Goal: Task Accomplishment & Management: Manage account settings

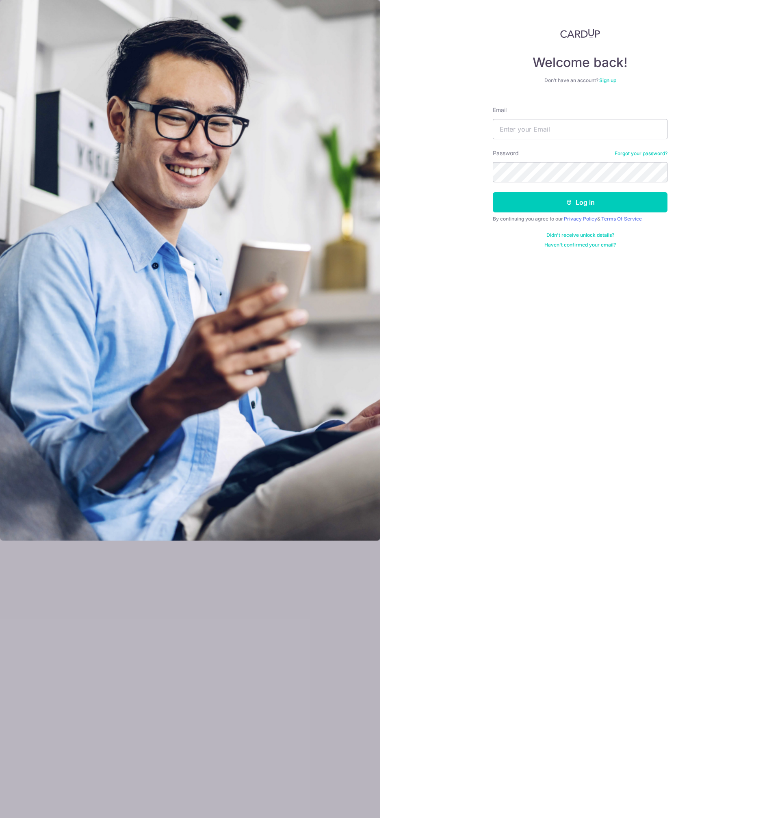
type input "[PERSON_NAME][EMAIL_ADDRESS][DOMAIN_NAME]"
click at [580, 203] on button "Log in" at bounding box center [580, 202] width 175 height 20
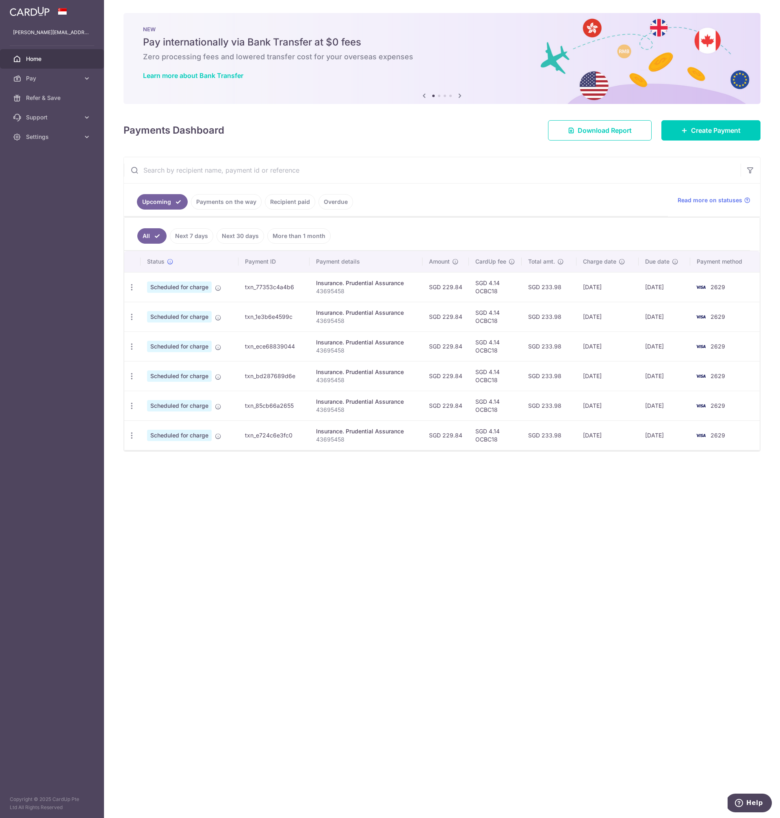
click at [486, 555] on div "× Pause Schedule Pause all future payments in this series Pause just this one p…" at bounding box center [442, 409] width 676 height 818
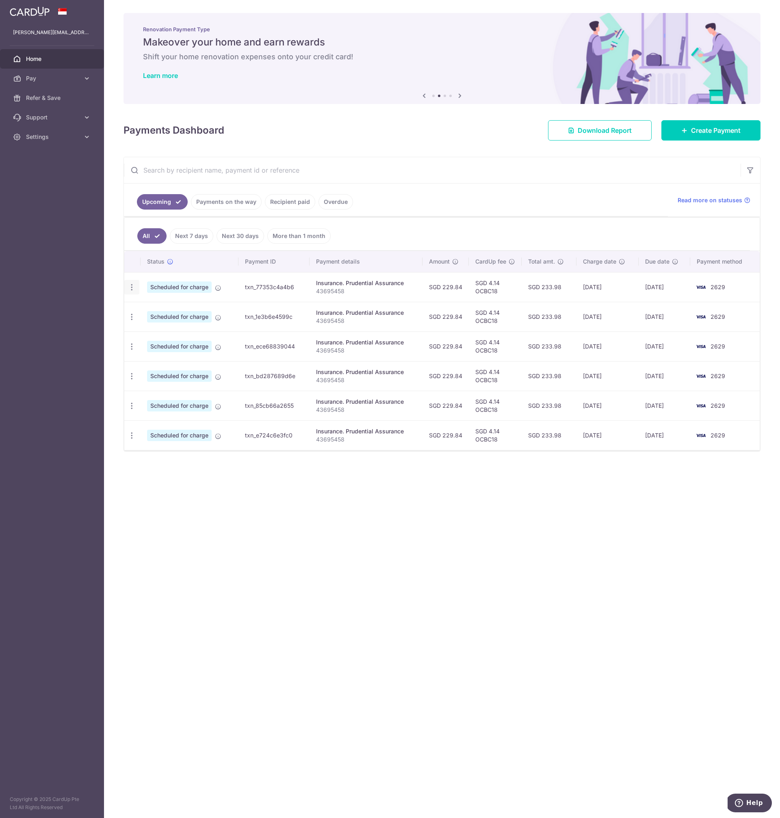
click at [132, 287] on icon "button" at bounding box center [131, 287] width 9 height 9
click at [149, 328] on span "Cancel payment" at bounding box center [175, 329] width 54 height 10
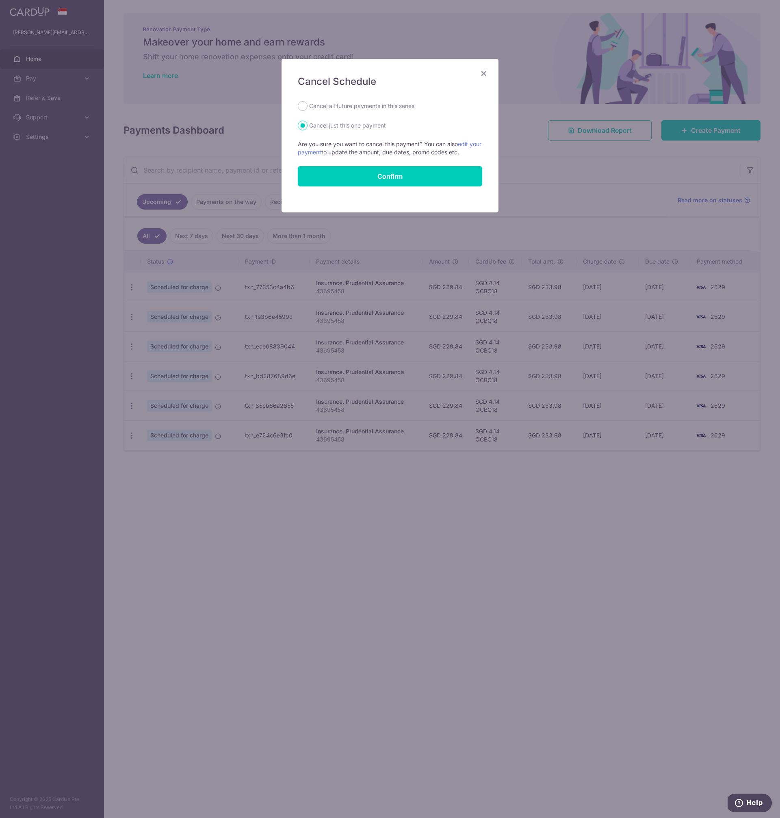
click at [356, 107] on label "Cancel all future payments in this series" at bounding box center [361, 106] width 105 height 10
click at [307, 107] on input "Cancel all future payments in this series" at bounding box center [303, 106] width 10 height 10
radio input "true"
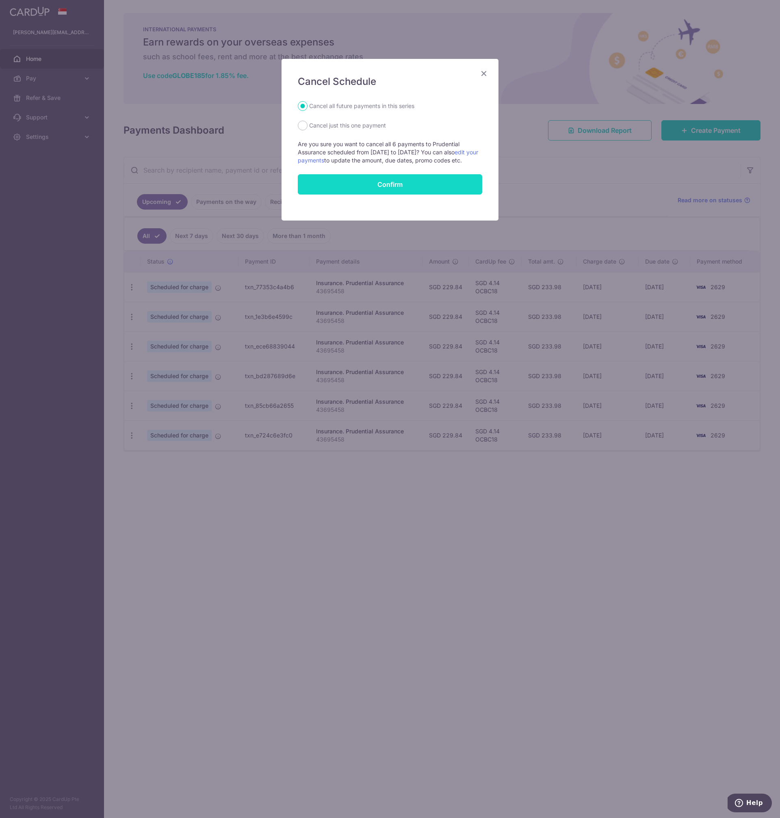
click at [382, 193] on button "Confirm" at bounding box center [390, 184] width 184 height 20
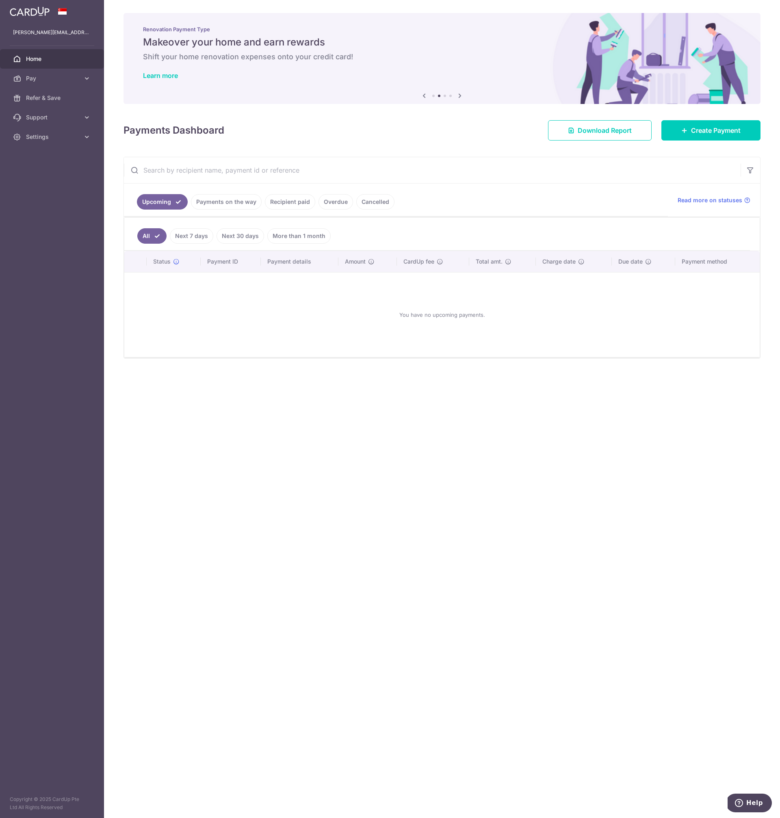
click at [368, 201] on link "Cancelled" at bounding box center [375, 201] width 38 height 15
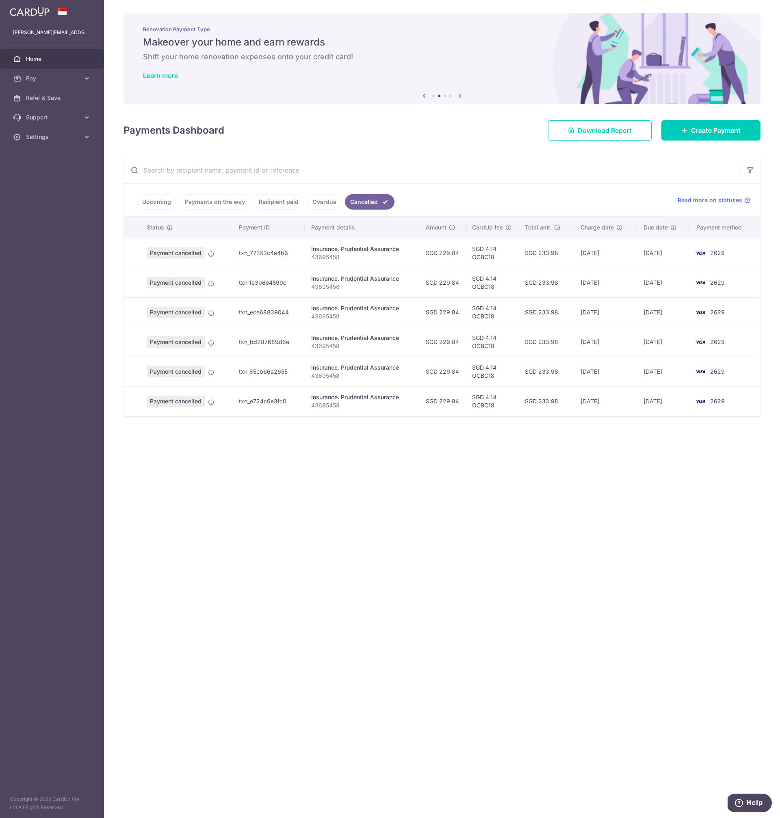
click at [320, 201] on link "Overdue" at bounding box center [324, 201] width 35 height 15
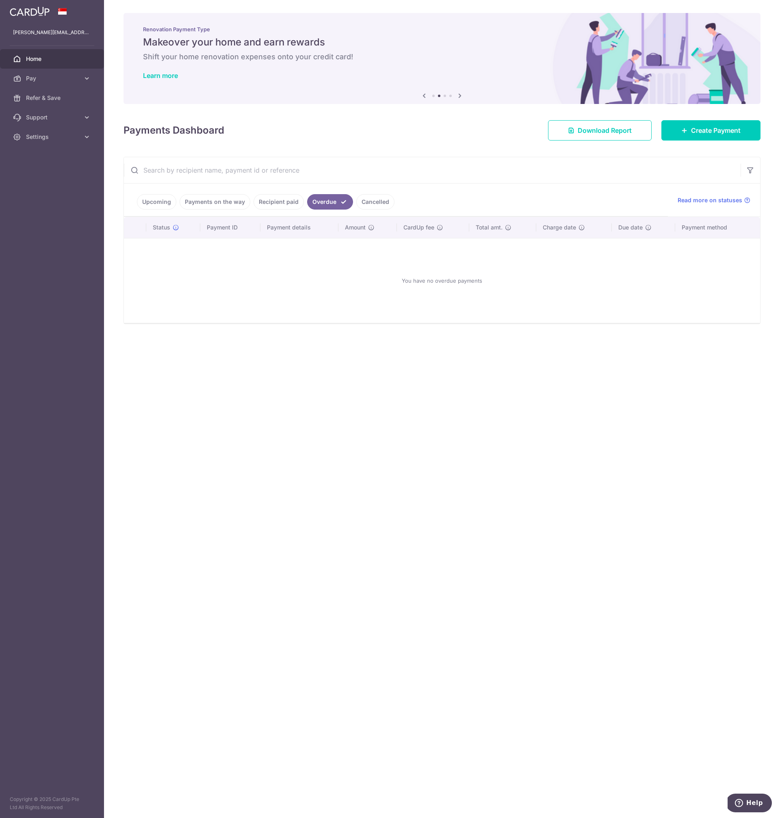
click at [275, 202] on link "Recipient paid" at bounding box center [278, 201] width 50 height 15
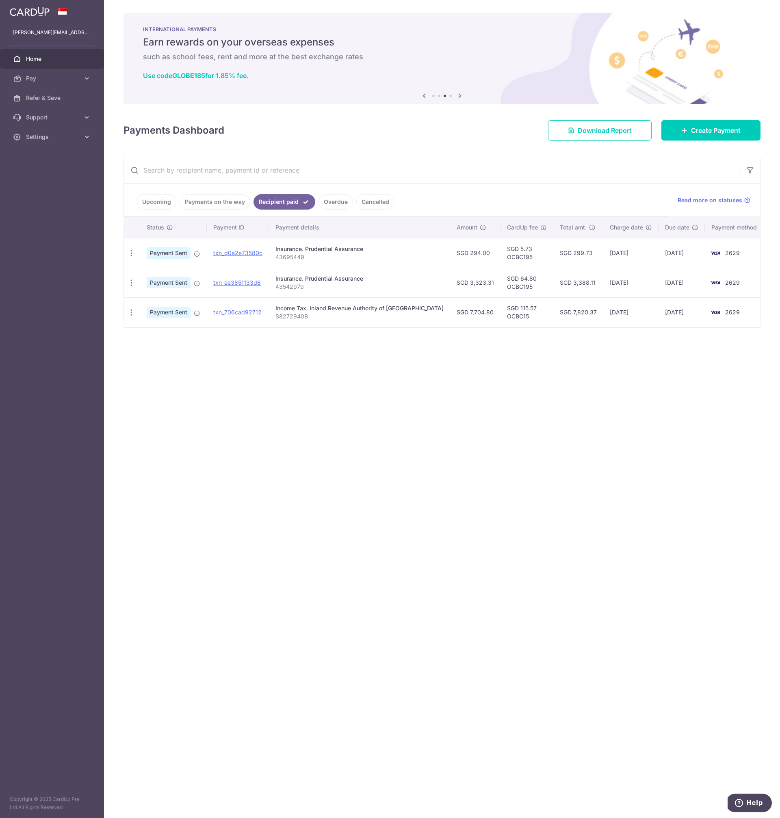
click at [223, 203] on link "Payments on the way" at bounding box center [214, 201] width 71 height 15
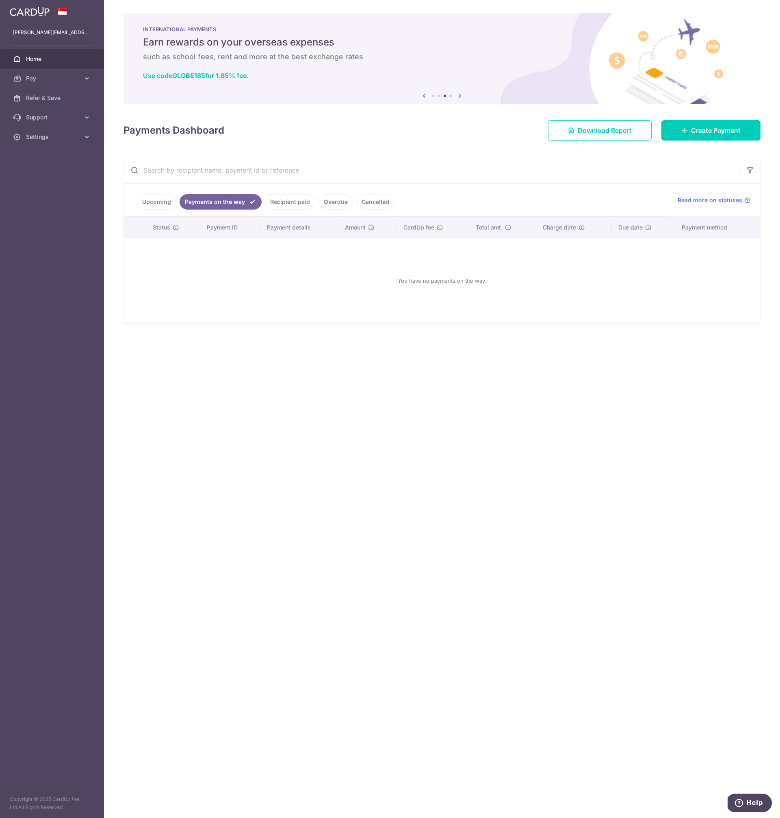
click at [164, 203] on link "Upcoming" at bounding box center [156, 201] width 39 height 15
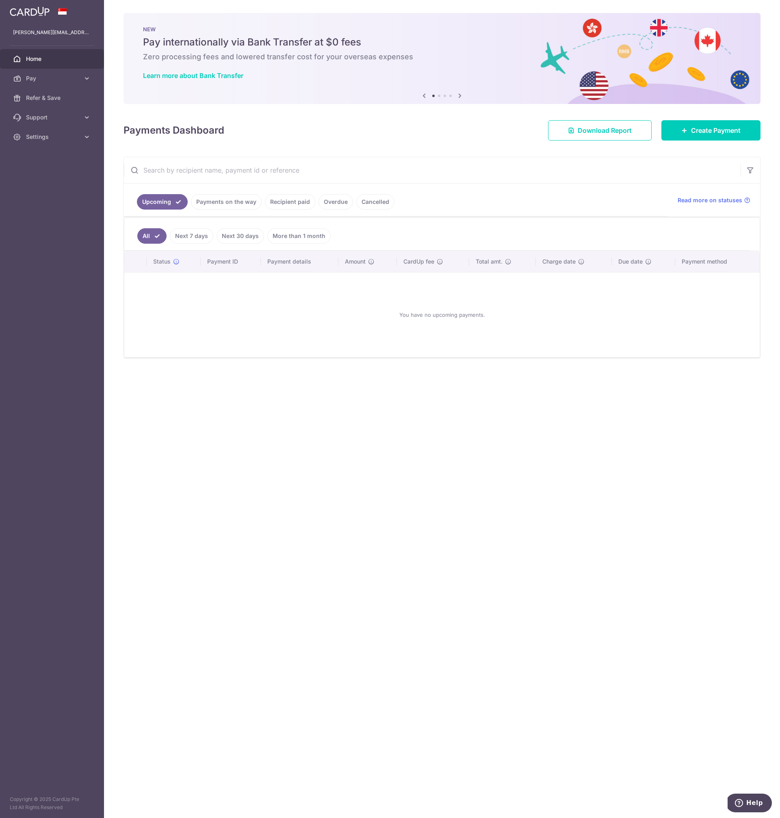
click at [476, 569] on div "× Pause Schedule Pause all future payments in this series Pause just this one p…" at bounding box center [442, 409] width 676 height 818
click at [387, 483] on div "× Pause Schedule Pause all future payments in this series Pause just this one p…" at bounding box center [442, 409] width 676 height 818
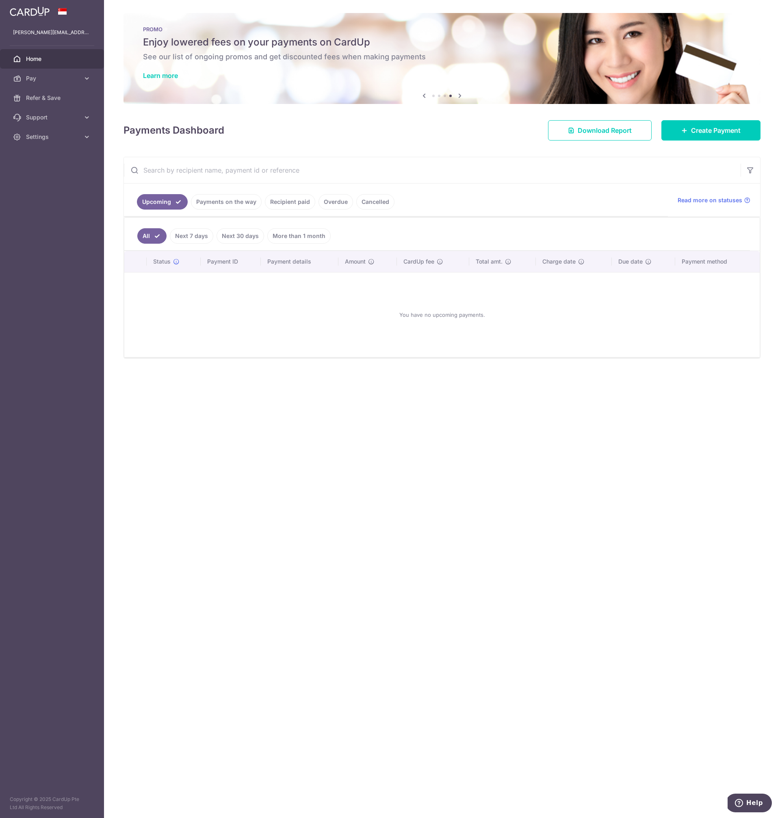
click at [239, 436] on div "× Pause Schedule Pause all future payments in this series Pause just this one p…" at bounding box center [442, 409] width 676 height 818
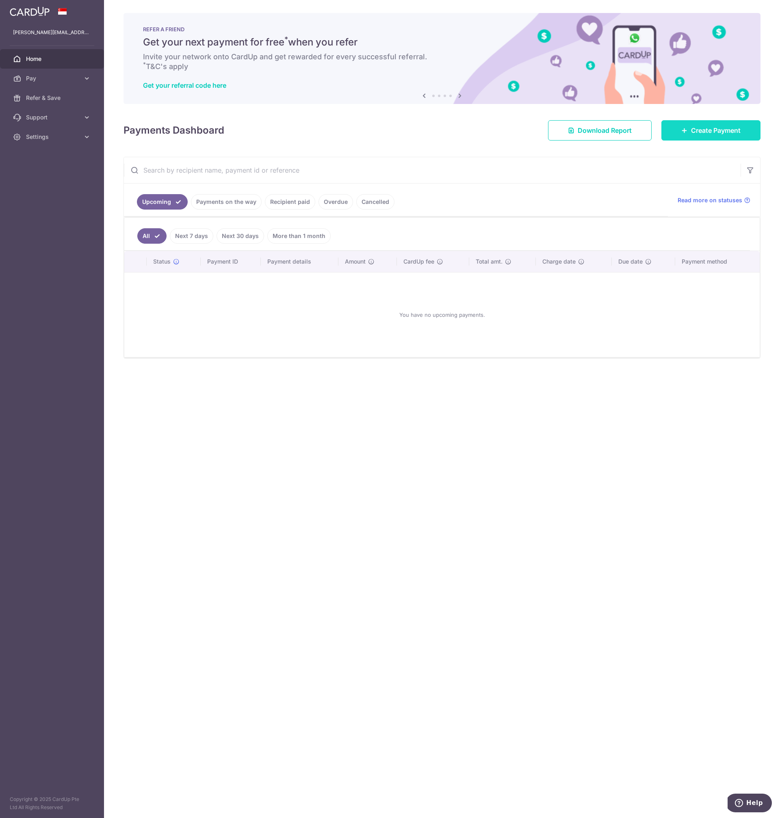
click at [711, 134] on span "Create Payment" at bounding box center [716, 130] width 50 height 10
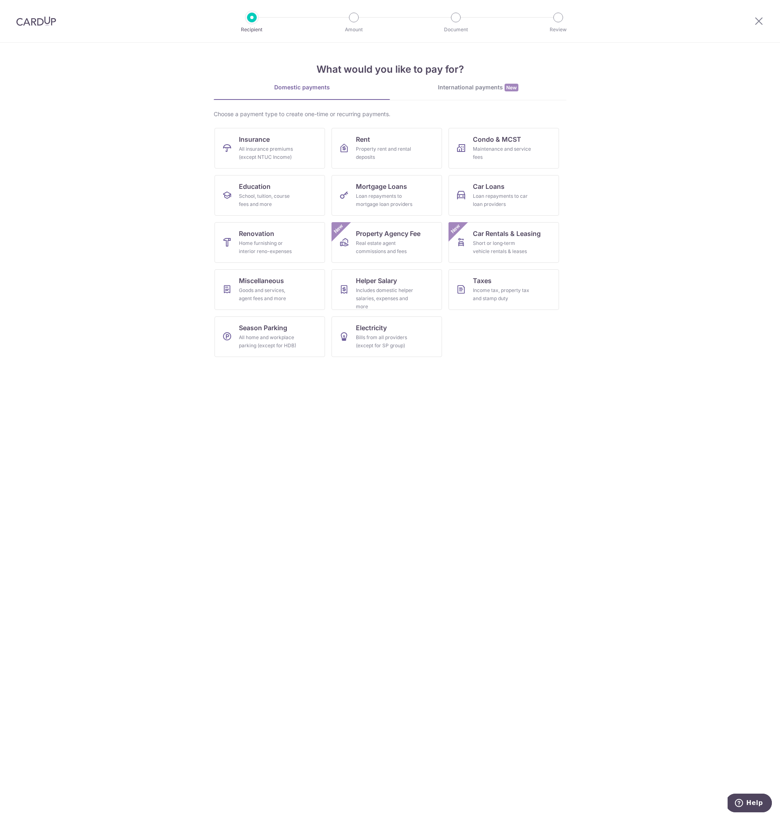
click at [678, 141] on section "What would you like to pay for? Domestic payments International payments New Ch…" at bounding box center [390, 430] width 780 height 775
click at [673, 138] on section "What would you like to pay for? Domestic payments International payments New Ch…" at bounding box center [390, 430] width 780 height 775
click at [371, 288] on div "Includes domestic helper salaries, expenses and more" at bounding box center [385, 298] width 58 height 24
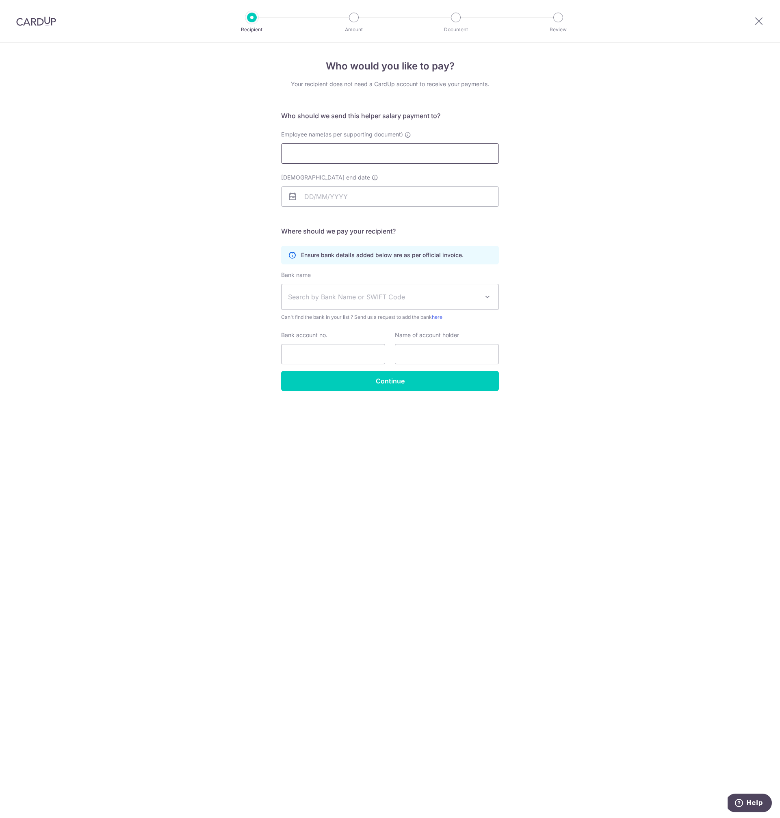
click at [335, 160] on input "Employee name(as per supporting document)" at bounding box center [390, 153] width 218 height 20
click at [327, 196] on input "Employment contract end date" at bounding box center [390, 196] width 218 height 20
click at [564, 217] on div "Who would you like to pay? Your recipient does not need a CardUp account to rec…" at bounding box center [390, 430] width 780 height 775
click at [486, 297] on span at bounding box center [487, 297] width 10 height 10
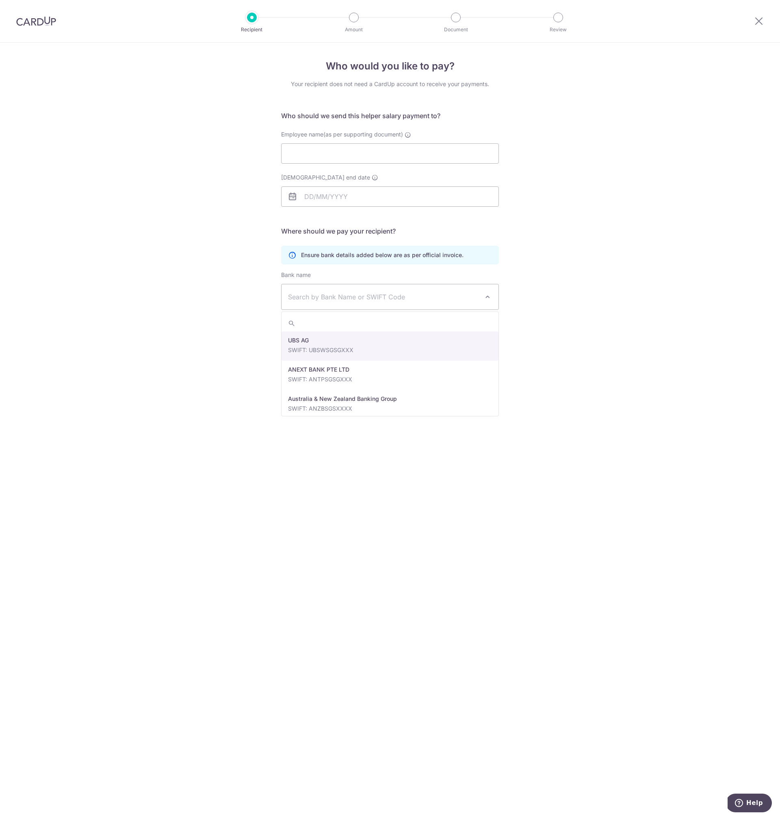
click at [562, 283] on div "Who would you like to pay? Your recipient does not need a CardUp account to rec…" at bounding box center [390, 430] width 780 height 775
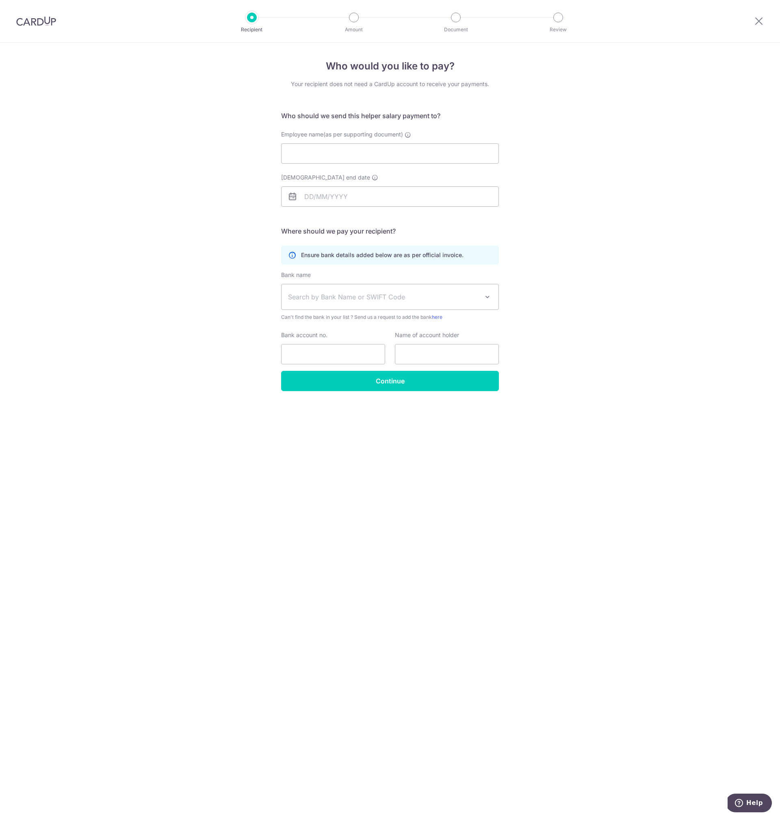
click at [562, 283] on div "Who would you like to pay? Your recipient does not need a CardUp account to rec…" at bounding box center [390, 430] width 780 height 775
click at [646, 231] on div "Who would you like to pay? Your recipient does not need a CardUp account to rec…" at bounding box center [390, 430] width 780 height 775
click at [756, 23] on icon at bounding box center [759, 21] width 10 height 10
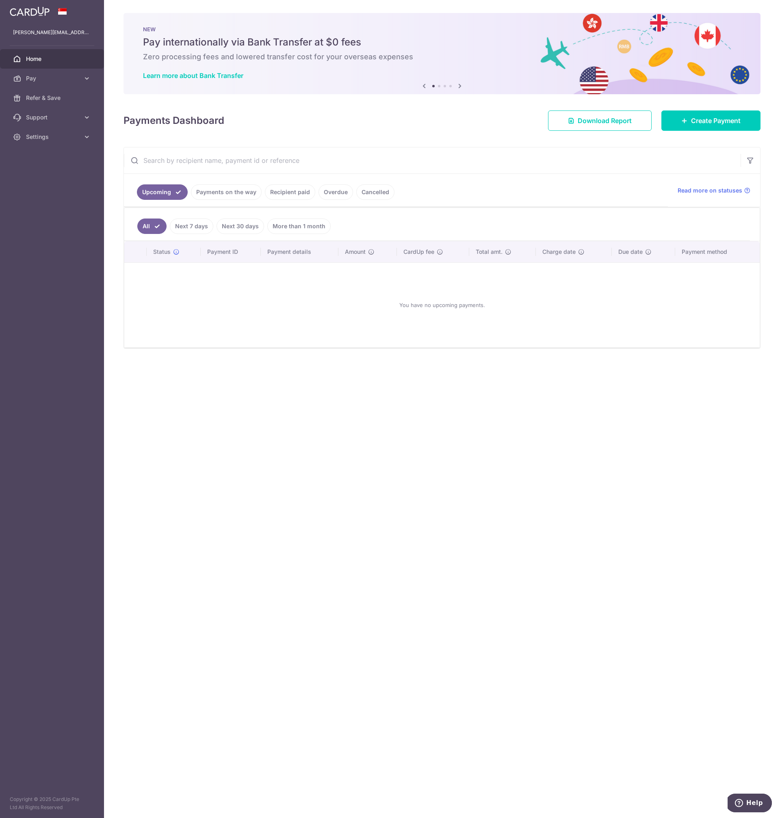
click at [458, 132] on div "× Pause Schedule Pause all future payments in this series Pause just this one p…" at bounding box center [442, 409] width 676 height 818
click at [72, 137] on span "Settings" at bounding box center [53, 137] width 54 height 8
click at [478, 47] on h5 "Pay internationally via Bank Transfer at $0 fees" at bounding box center [442, 42] width 598 height 13
